Goal: Find specific page/section: Find specific page/section

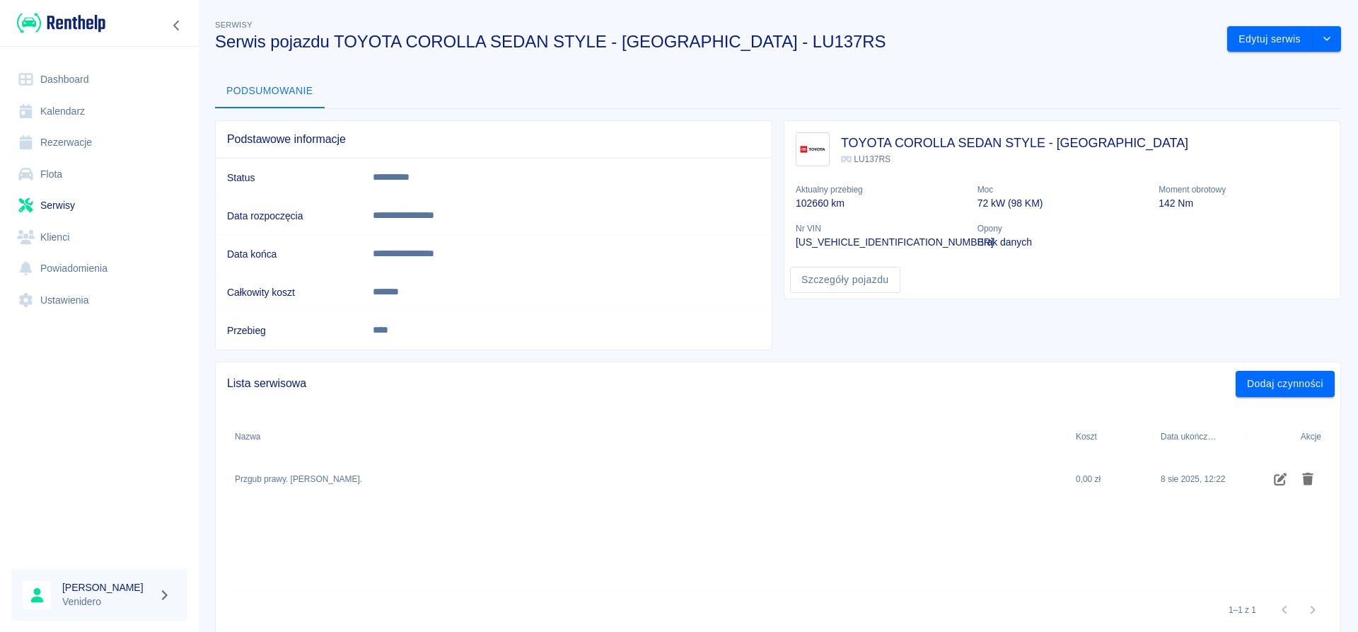
click at [62, 173] on link "Flota" at bounding box center [99, 174] width 176 height 32
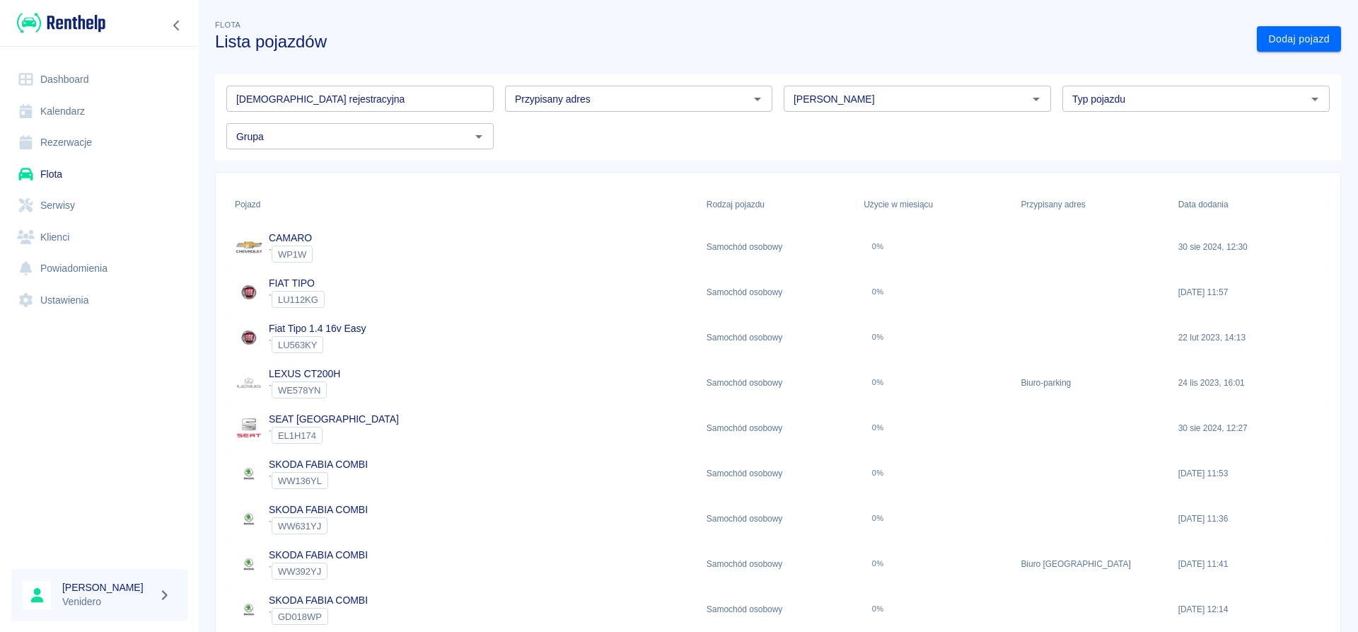
click at [345, 100] on input "[DEMOGRAPHIC_DATA] rejestracyjna" at bounding box center [359, 99] width 267 height 26
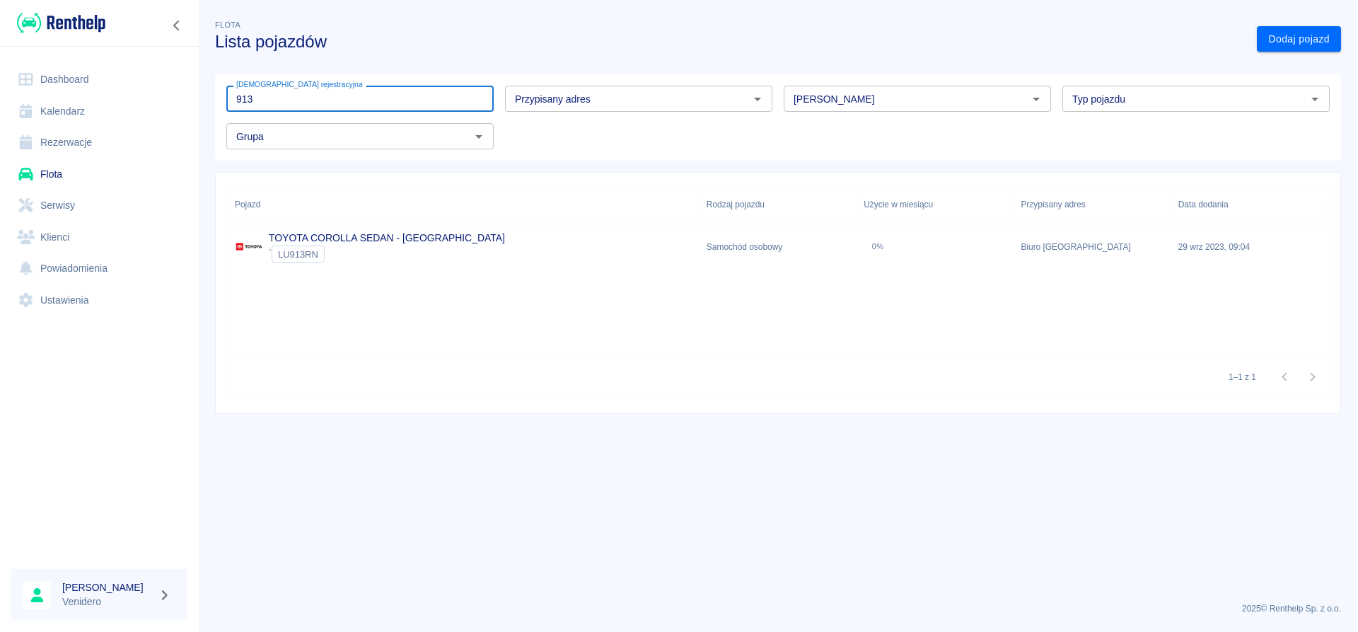
type input "913"
click at [289, 235] on link "TOYOTA COROLLA SEDAN - [GEOGRAPHIC_DATA]" at bounding box center [387, 237] width 236 height 11
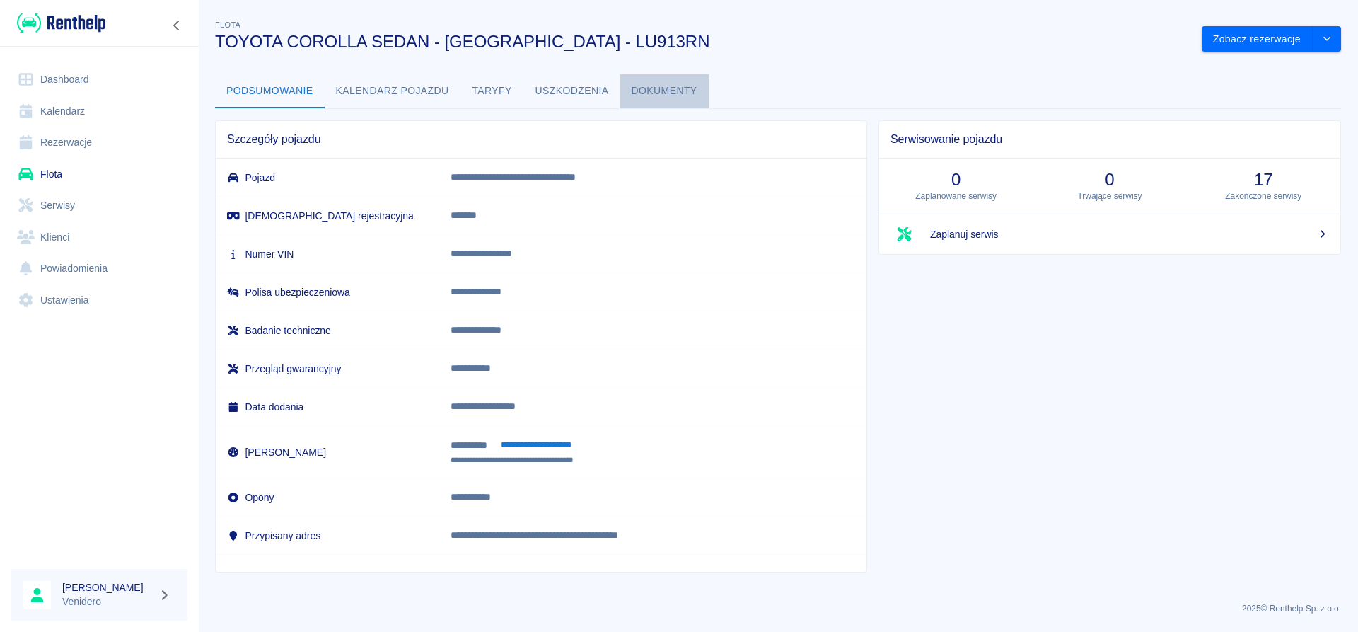
click at [637, 91] on button "Dokumenty" at bounding box center [664, 91] width 88 height 34
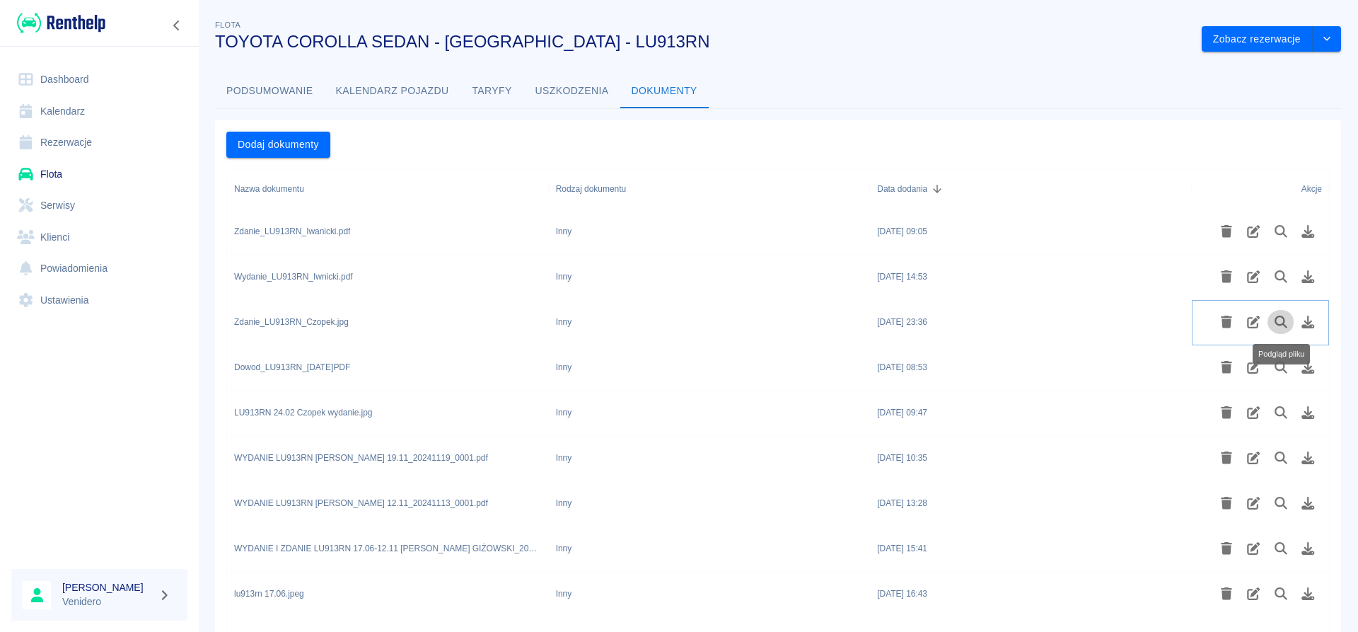
click at [1286, 319] on icon "Podgląd pliku" at bounding box center [1281, 321] width 16 height 13
